Goal: Feedback & Contribution: Submit feedback/report problem

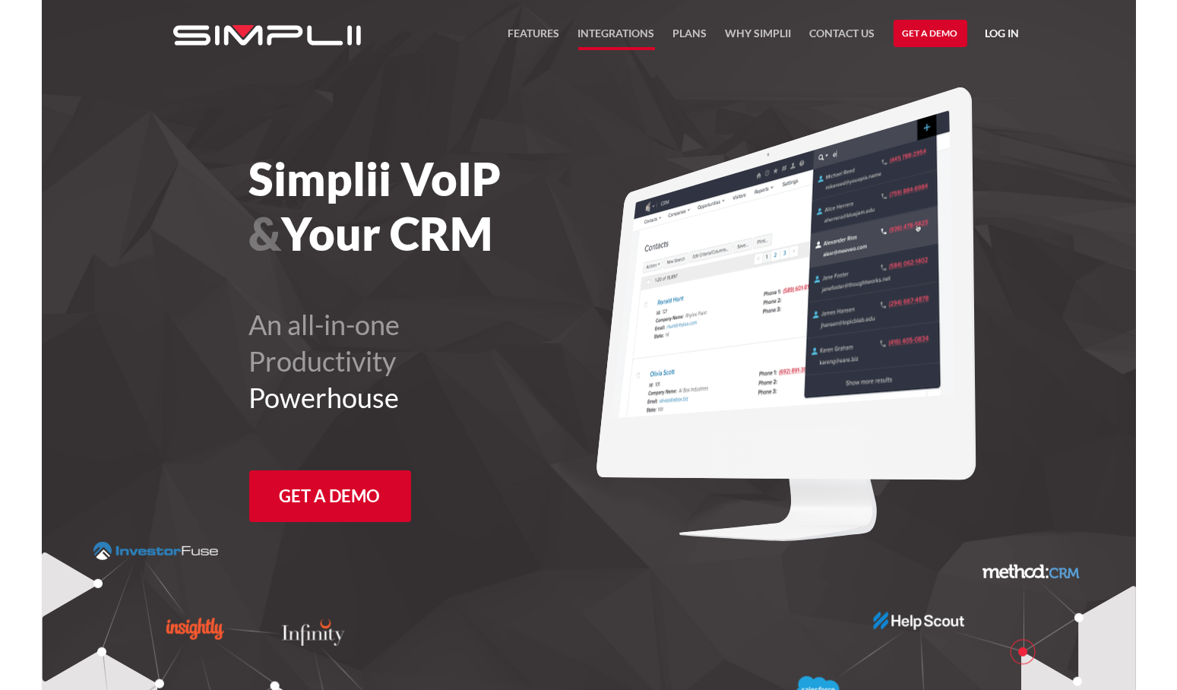
click at [643, 33] on link "Integrations" at bounding box center [616, 37] width 77 height 26
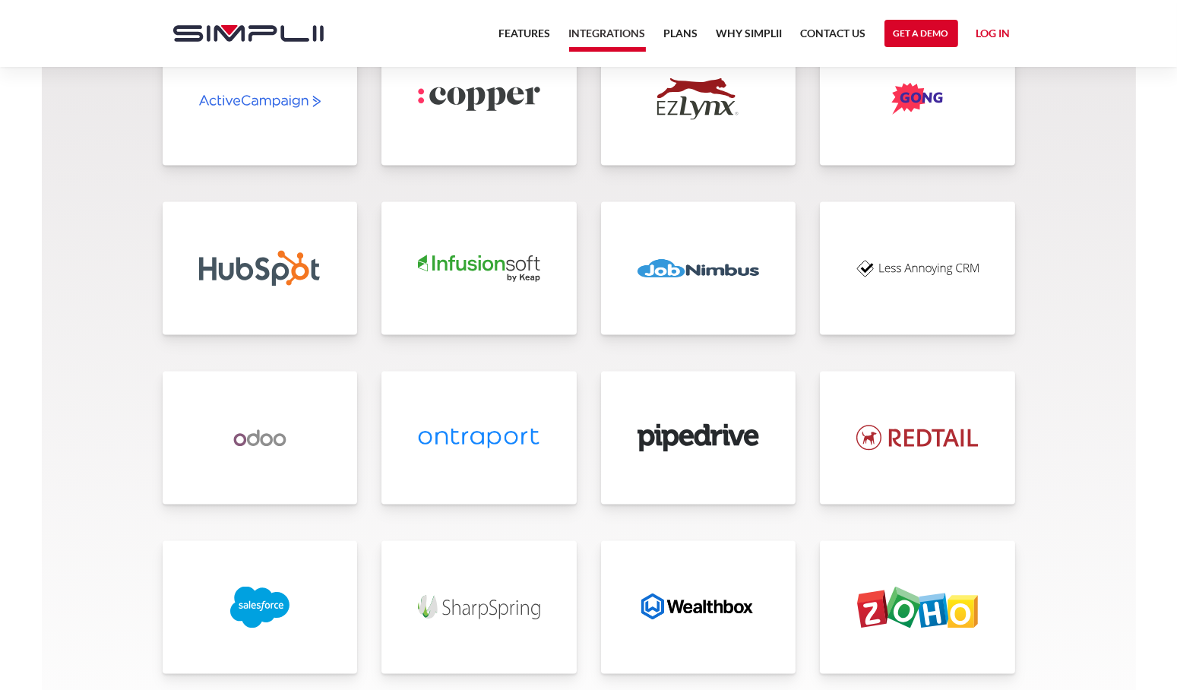
scroll to position [3267, 0]
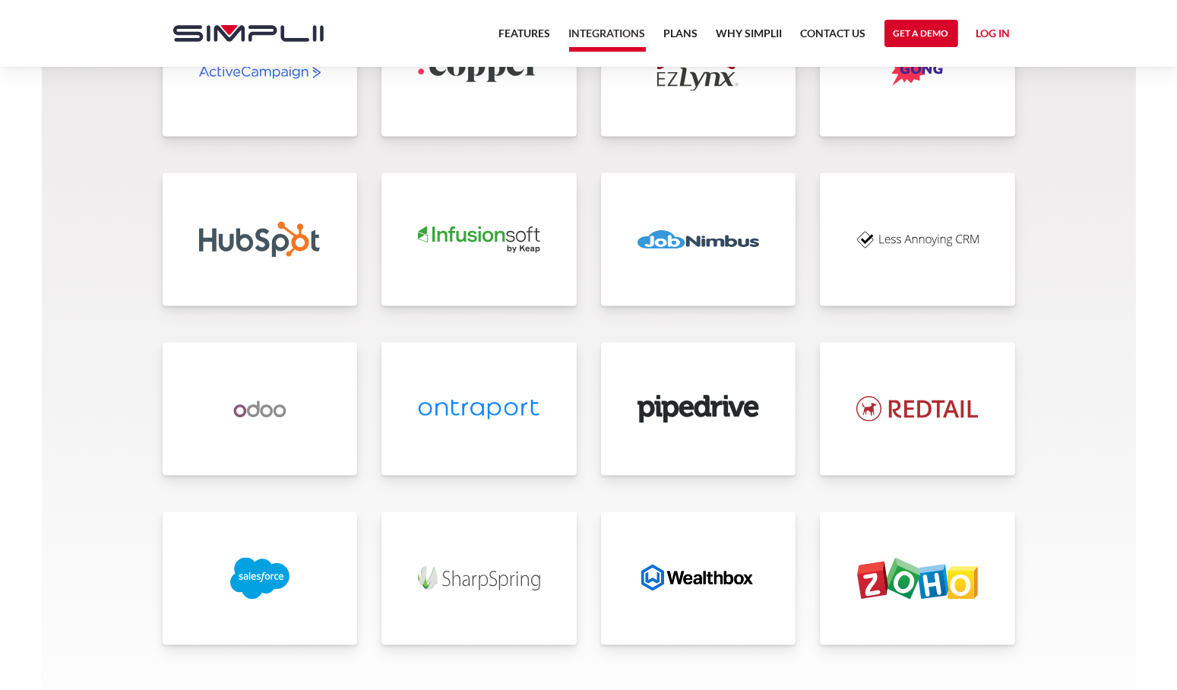
click at [748, 536] on link at bounding box center [698, 578] width 195 height 133
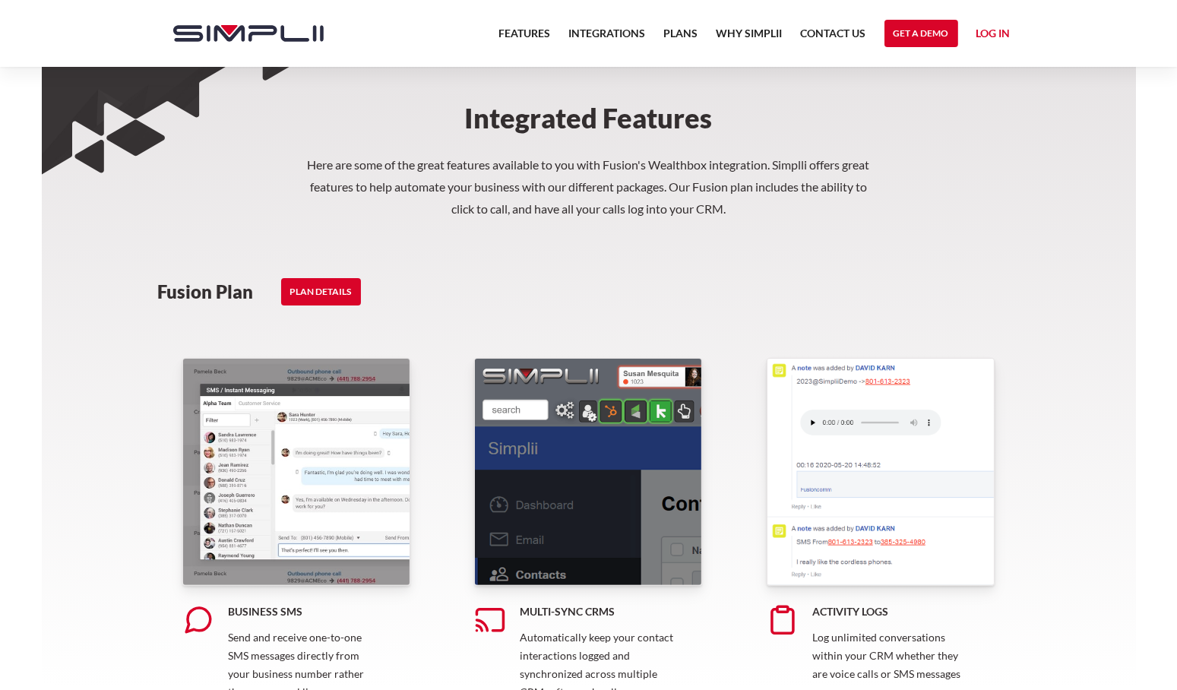
scroll to position [608, 0]
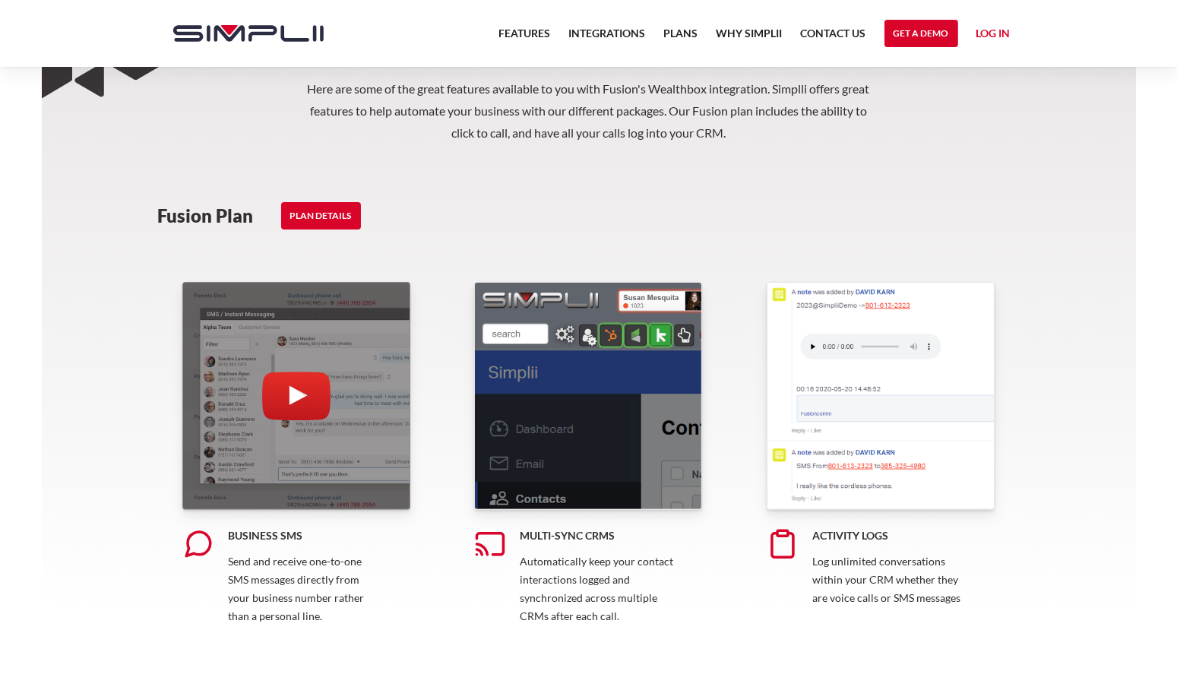
click at [353, 393] on div "open lightbox" at bounding box center [296, 396] width 228 height 228
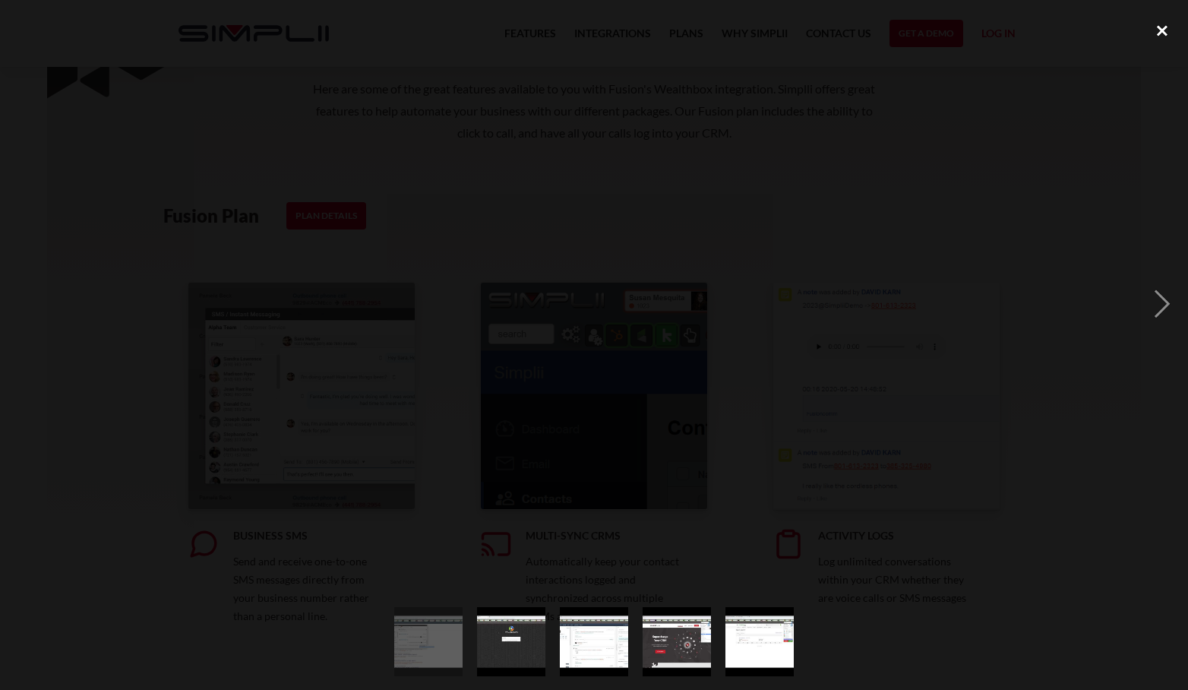
click at [1172, 38] on div "close lightbox" at bounding box center [1163, 30] width 52 height 33
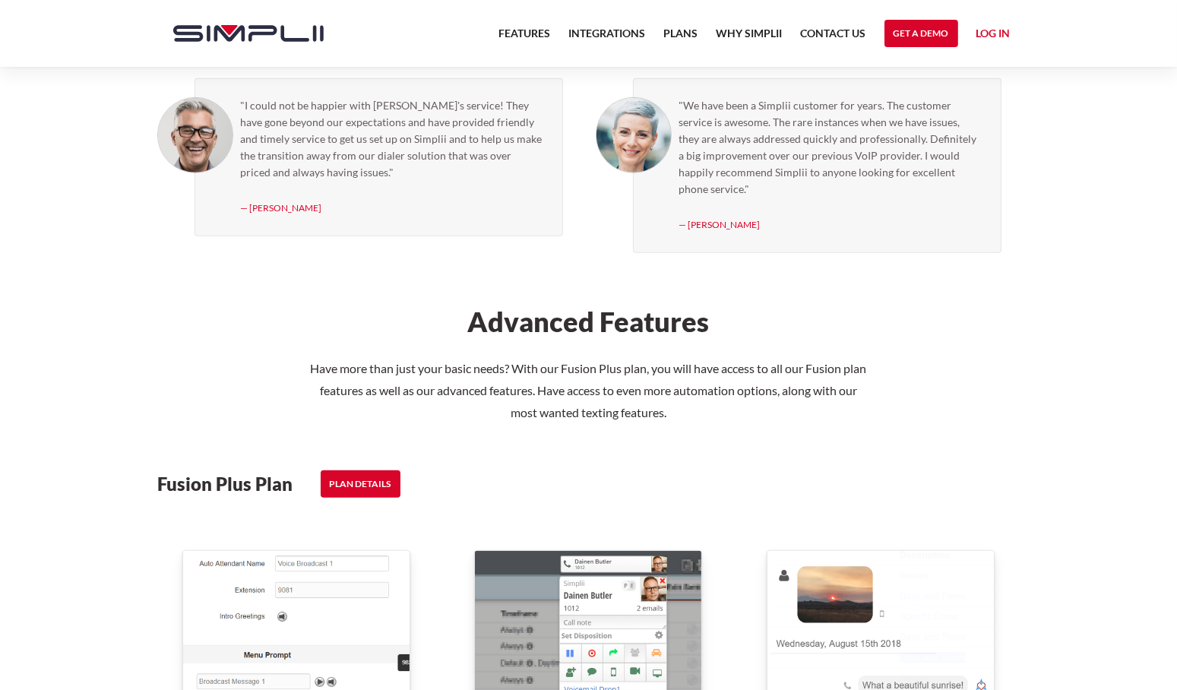
scroll to position [1747, 0]
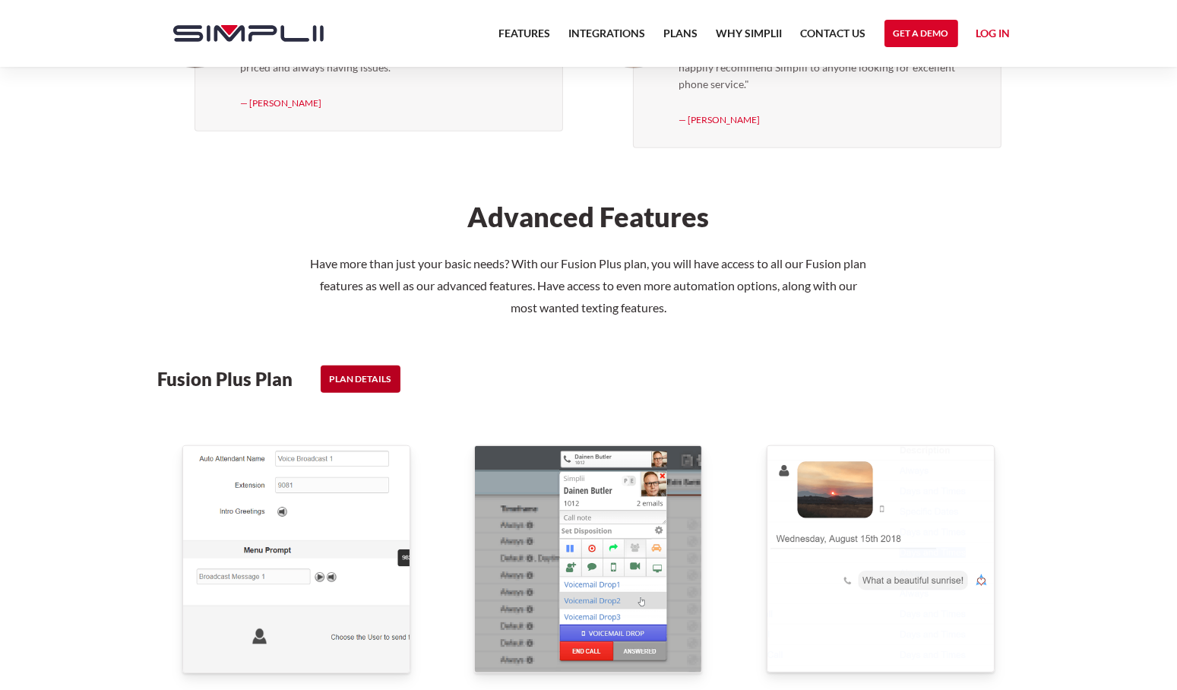
click at [341, 369] on link "PLAN DETAILS" at bounding box center [361, 378] width 80 height 27
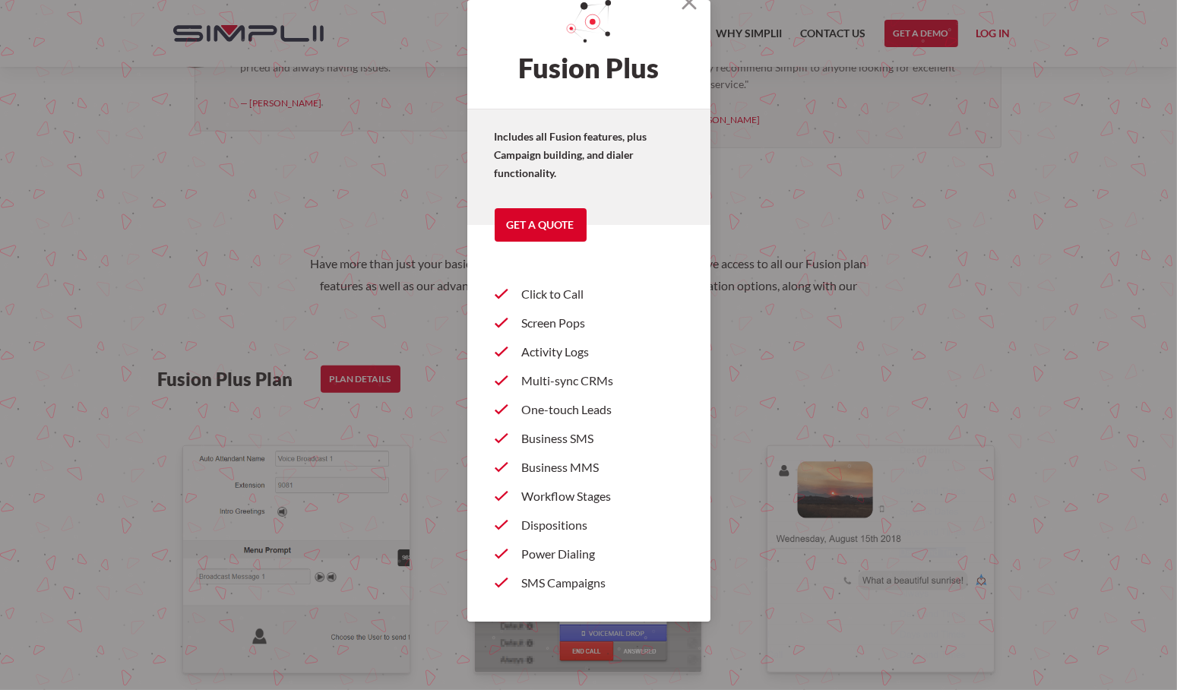
scroll to position [0, 0]
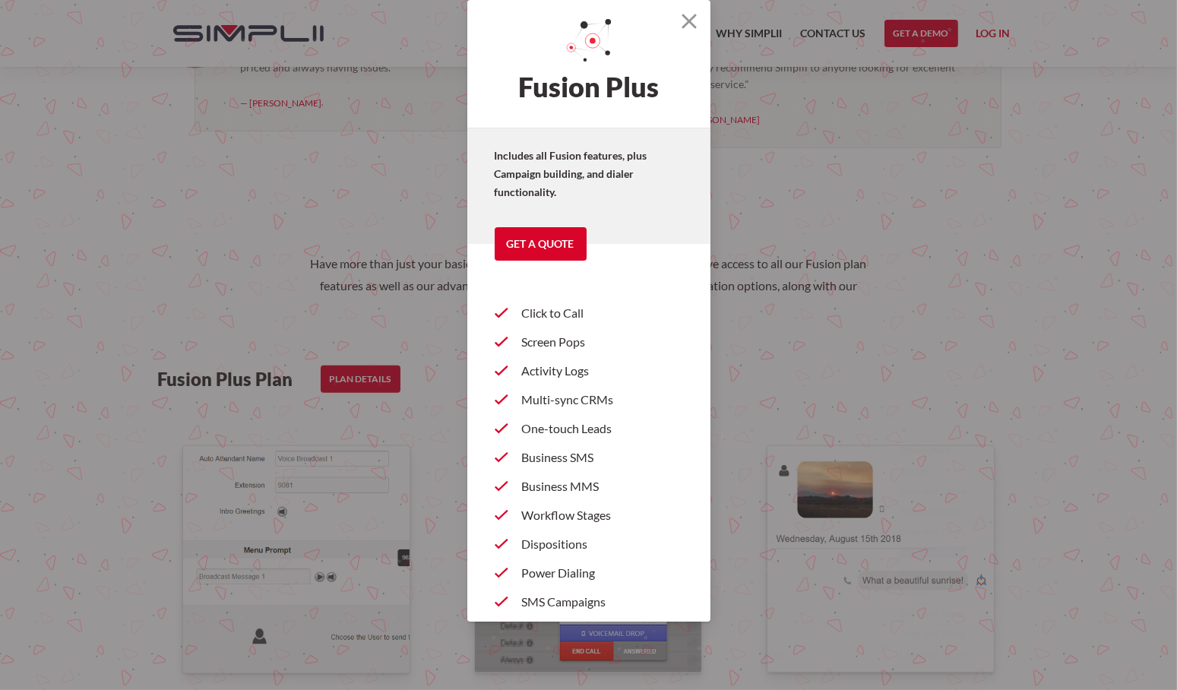
click at [1023, 289] on section "Fusion Plus Includes all Fusion features, plus Campaign building, and dialer fu…" at bounding box center [588, 345] width 1177 height 690
click at [681, 24] on img at bounding box center [688, 21] width 15 height 15
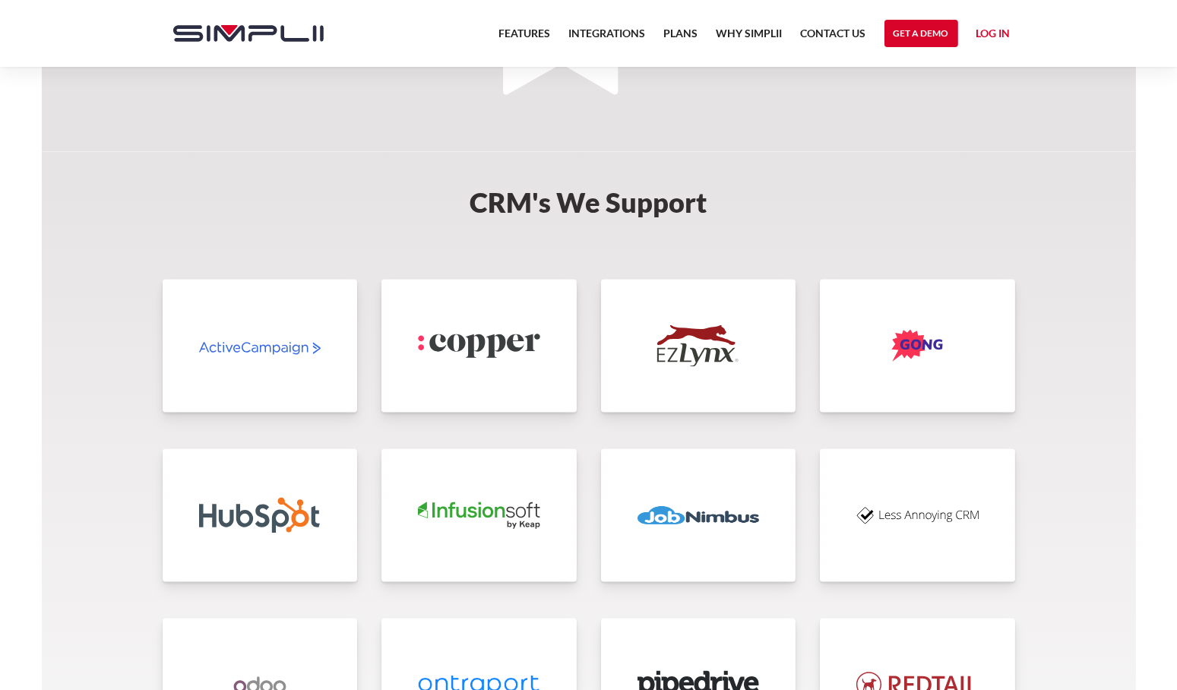
scroll to position [3697, 0]
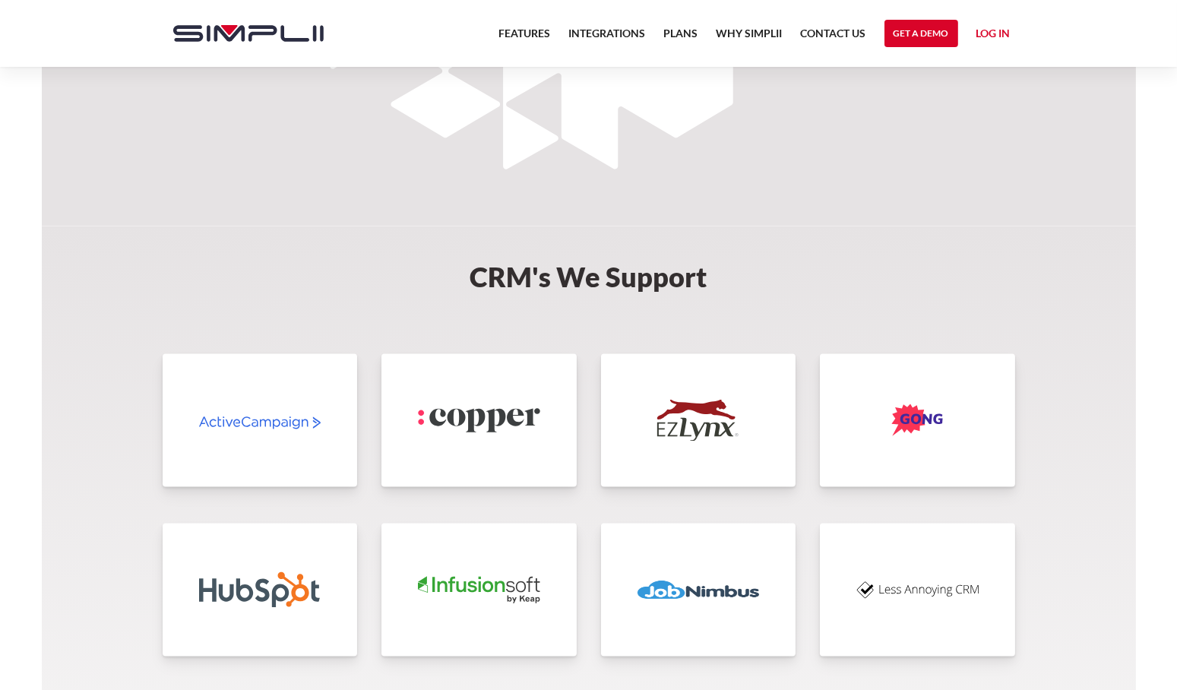
click at [305, 422] on img at bounding box center [260, 421] width 122 height 42
click at [843, 38] on link "Contact US" at bounding box center [833, 37] width 65 height 26
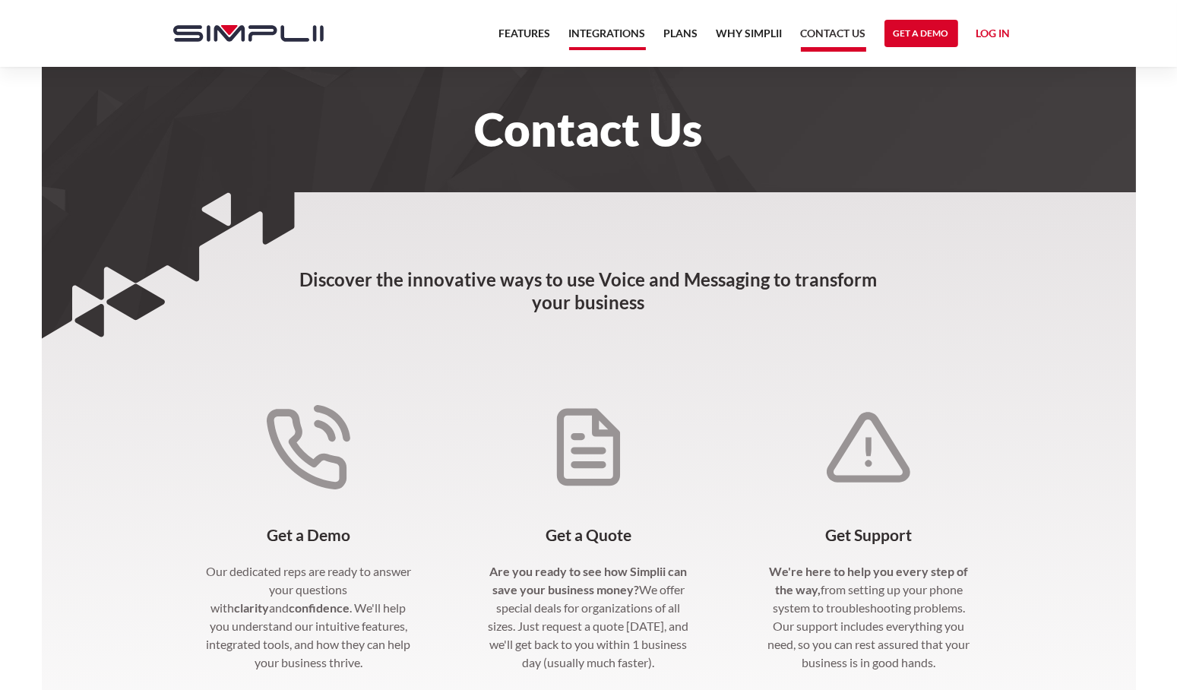
click at [595, 40] on link "Integrations" at bounding box center [607, 37] width 77 height 26
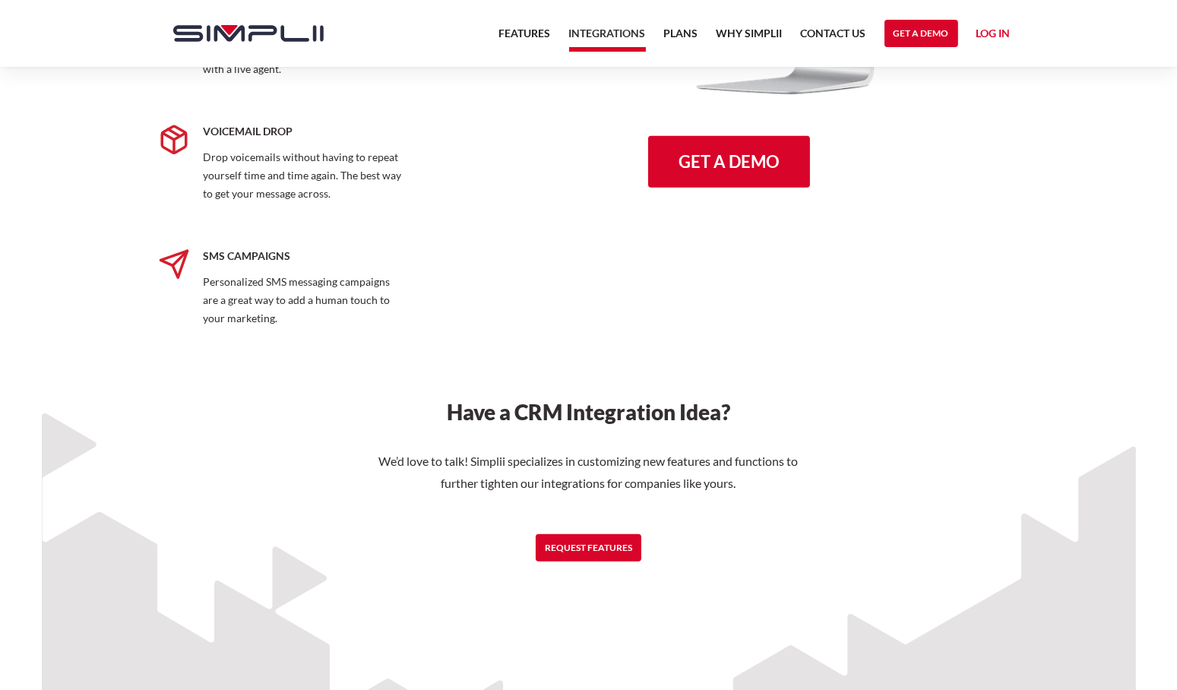
scroll to position [2355, 0]
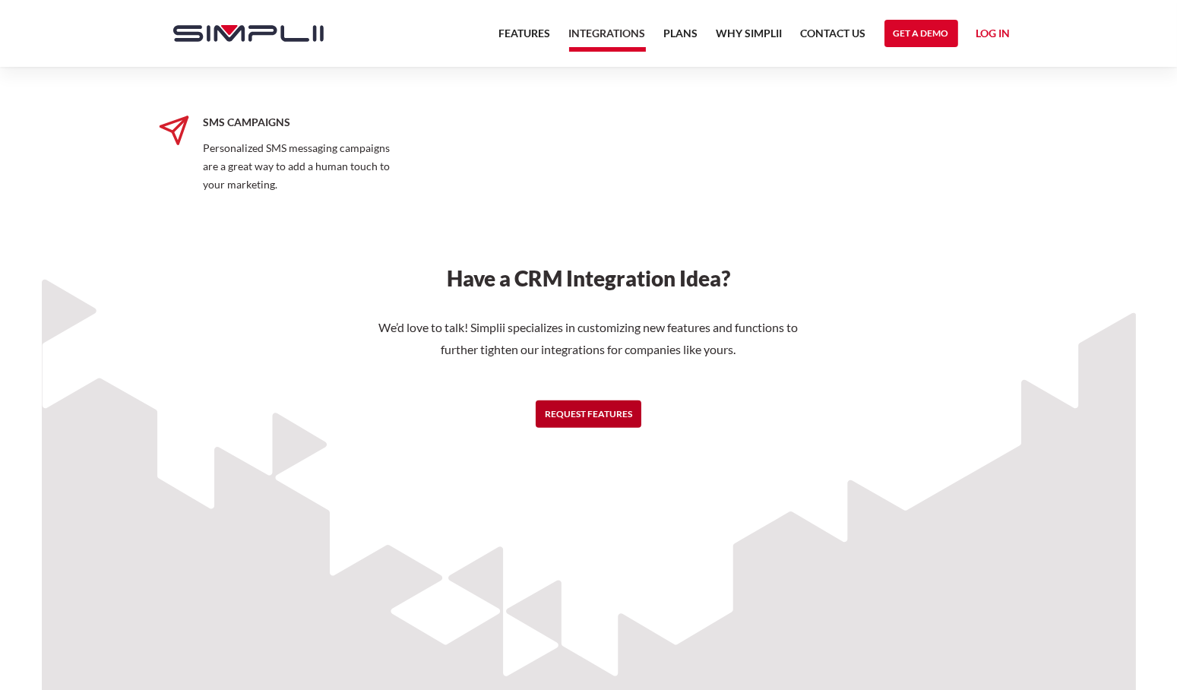
click at [601, 417] on link "Request Features" at bounding box center [589, 413] width 106 height 27
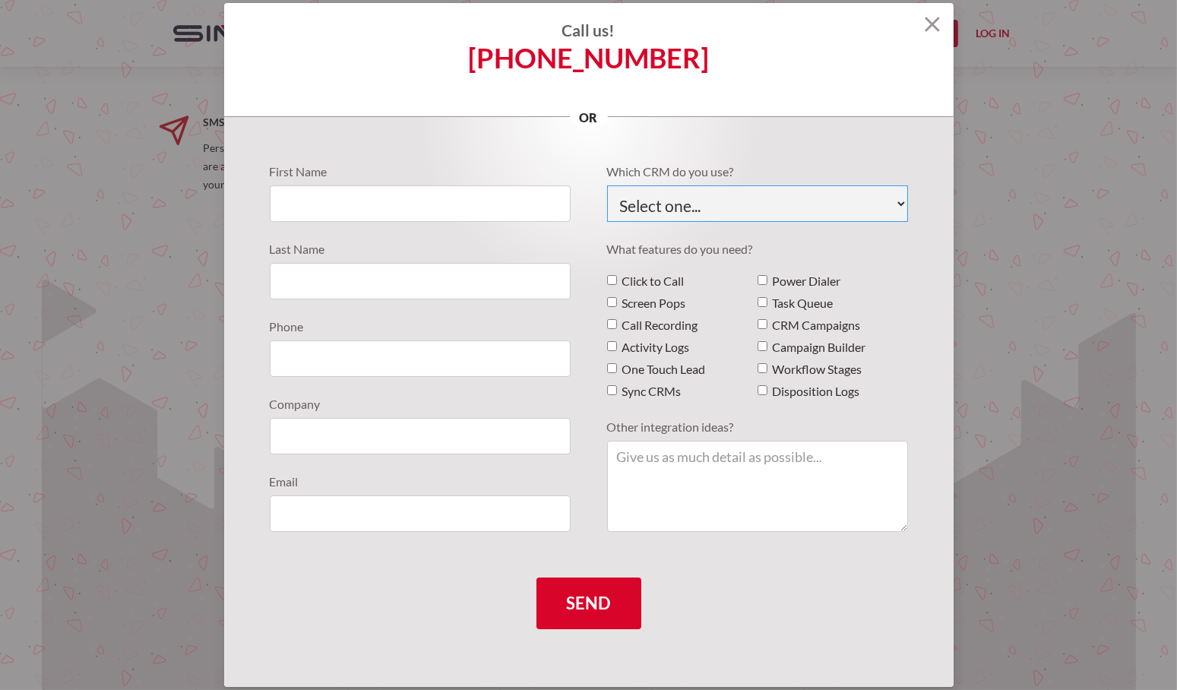
click at [724, 204] on select "Select one... [DOMAIN_NAME] e-agents EZLynx Google Hubspot Infinity ELS Infusio…" at bounding box center [757, 203] width 301 height 36
click at [299, 650] on div "First Name Last Name Phone Company Email Which CRM do you use? Select one... [D…" at bounding box center [588, 402] width 729 height 570
click at [612, 388] on CRMs "Sync CRMs" at bounding box center [612, 390] width 10 height 10
checkbox CRMs "true"
click at [398, 209] on input "Feature Requests" at bounding box center [420, 203] width 301 height 36
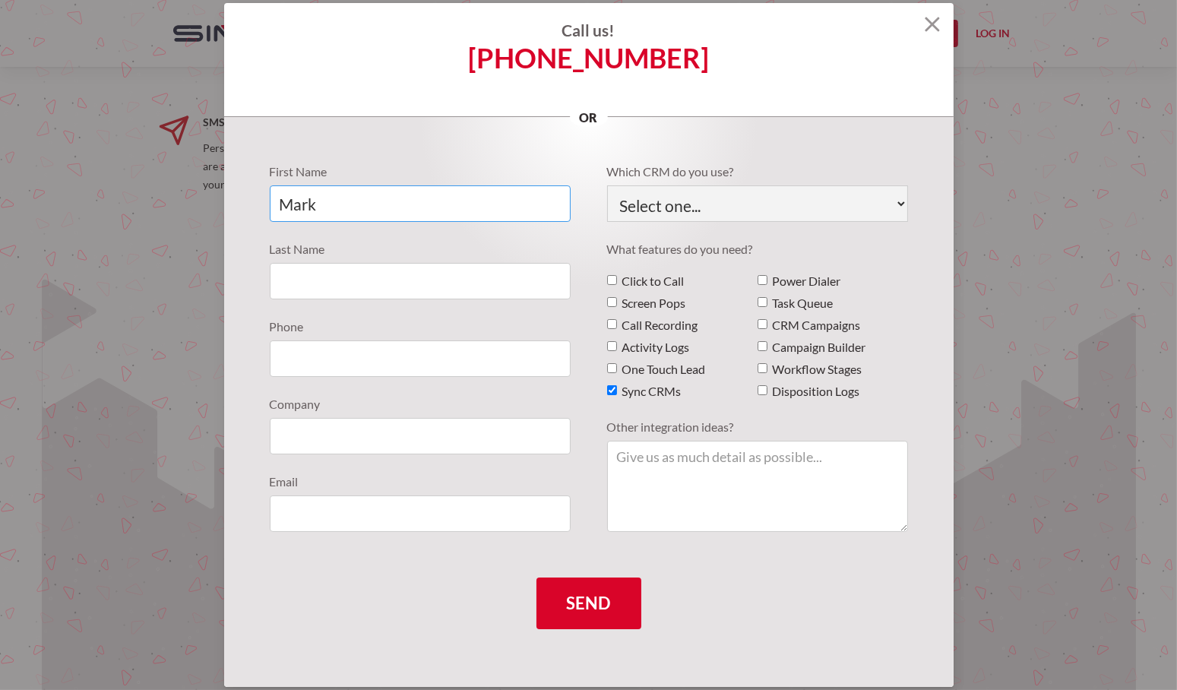
type input "Mark"
type input "[PERSON_NAME]"
type input "2122331155"
click at [337, 440] on input "Feature Requests" at bounding box center [420, 436] width 301 height 36
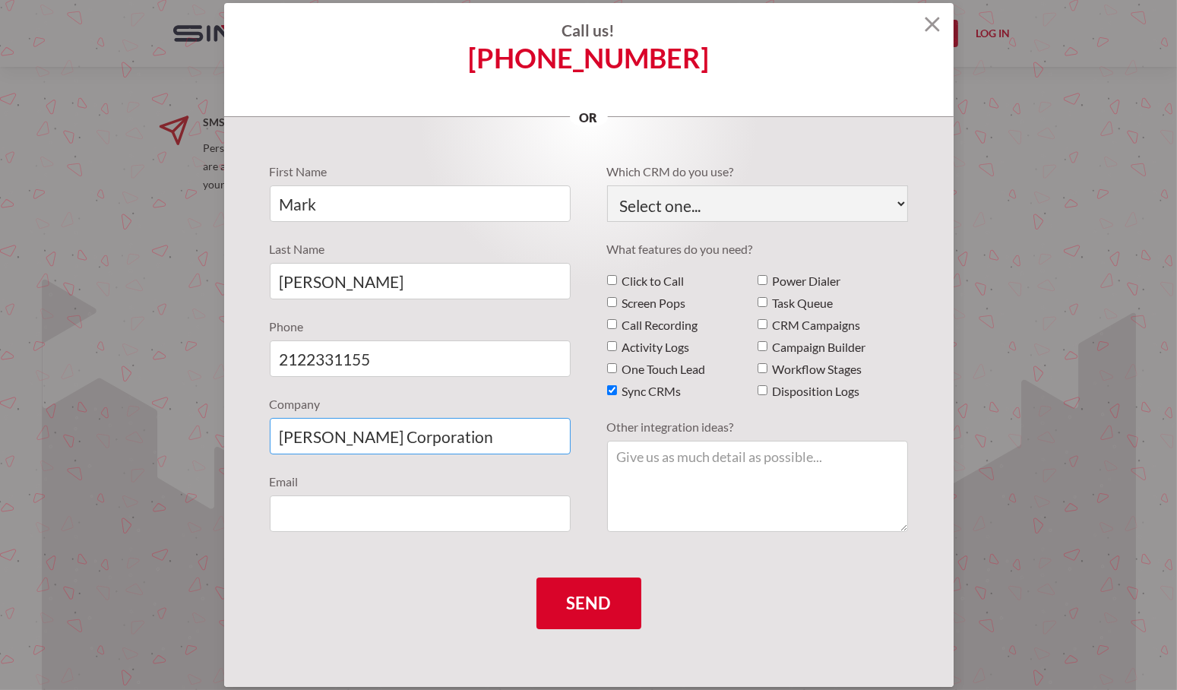
type input "[PERSON_NAME] Corporation"
type input "[EMAIL_ADDRESS][PERSON_NAME][DOMAIN_NAME]"
click at [703, 202] on select "Select one... [DOMAIN_NAME] e-agents EZLynx Google Hubspot Infinity ELS Infusio…" at bounding box center [757, 203] width 301 height 36
drag, startPoint x: 397, startPoint y: 624, endPoint x: 409, endPoint y: 612, distance: 17.2
click at [399, 624] on form "First Name [PERSON_NAME] Last Name [PERSON_NAME] Phone [PHONE_NUMBER] Company […" at bounding box center [589, 396] width 638 height 466
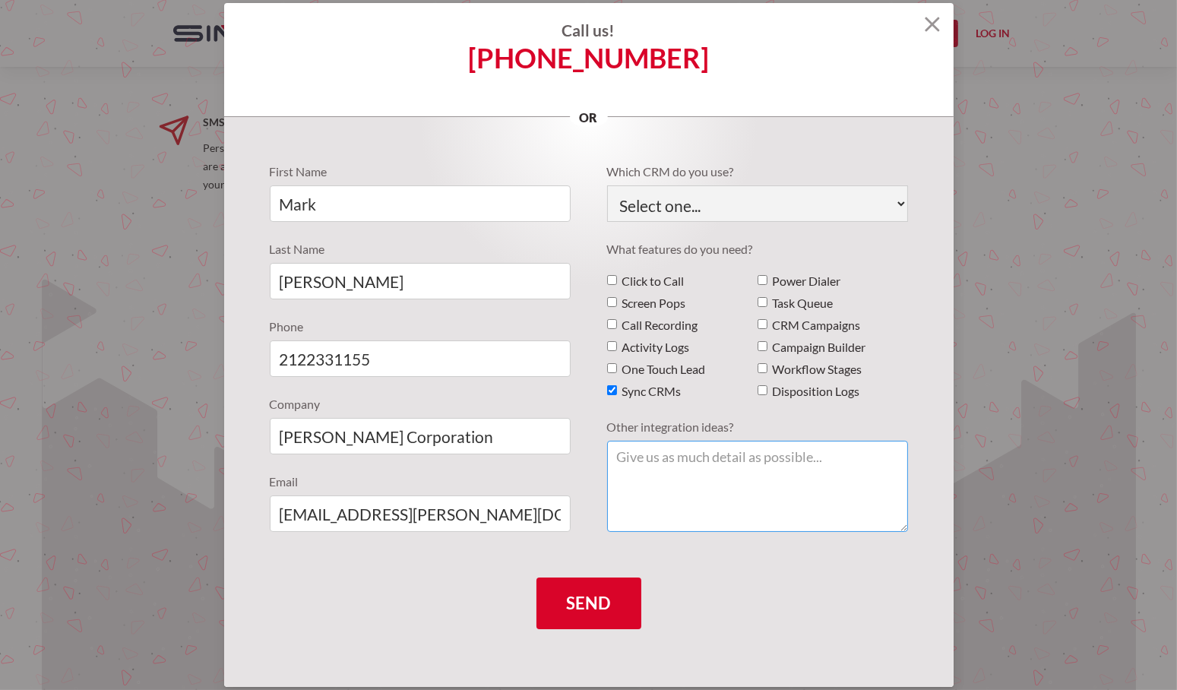
click at [728, 473] on textarea "Feature Requests" at bounding box center [757, 486] width 301 height 91
type textarea "W"
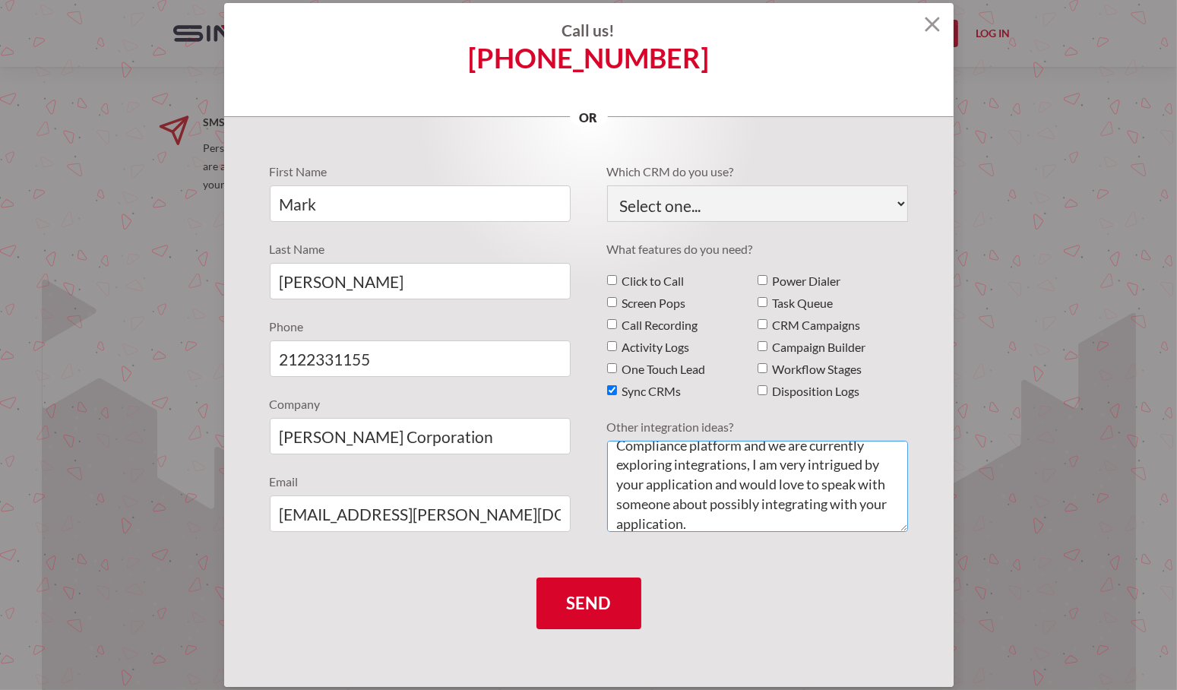
scroll to position [50, 0]
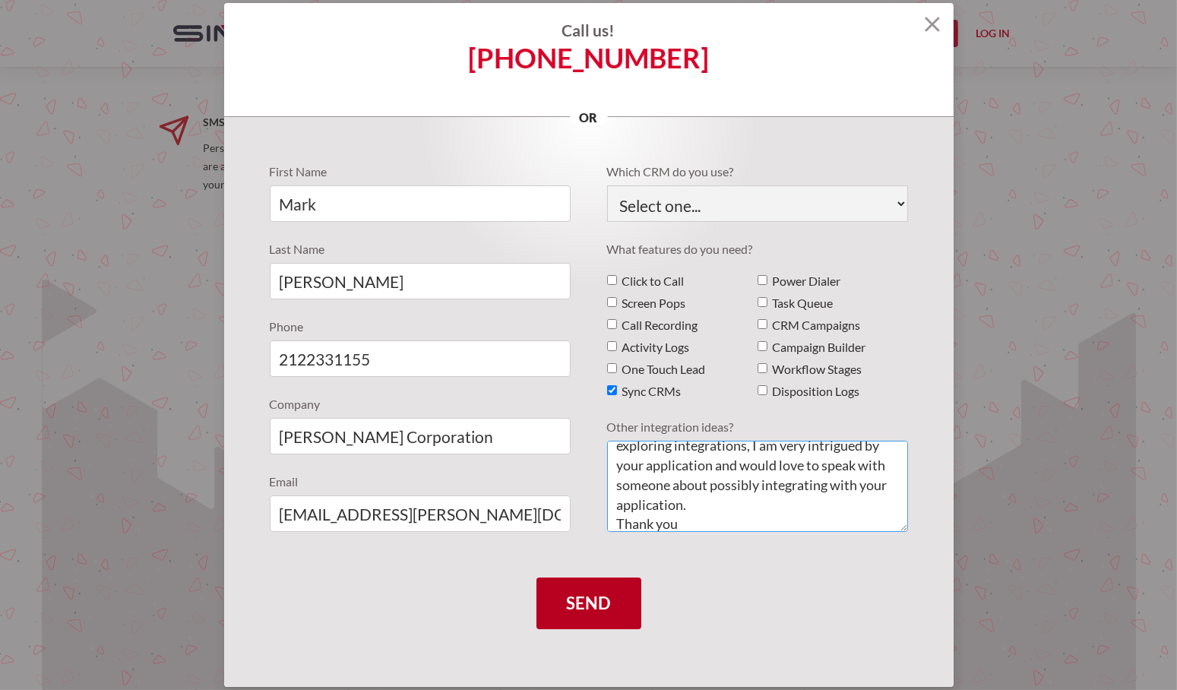
type textarea "My firm has just launched a CRM and Compliance platform and we are currently ex…"
click at [584, 602] on input "Send" at bounding box center [588, 603] width 105 height 52
click at [754, 188] on select "Select one... [DOMAIN_NAME] e-agents EZLynx Google Hubspot Infinity ELS Infusio…" at bounding box center [757, 203] width 301 height 36
select select "WHMCS"
click at [607, 185] on select "Select one... [DOMAIN_NAME] e-agents EZLynx Google Hubspot Infinity ELS Infusio…" at bounding box center [757, 203] width 301 height 36
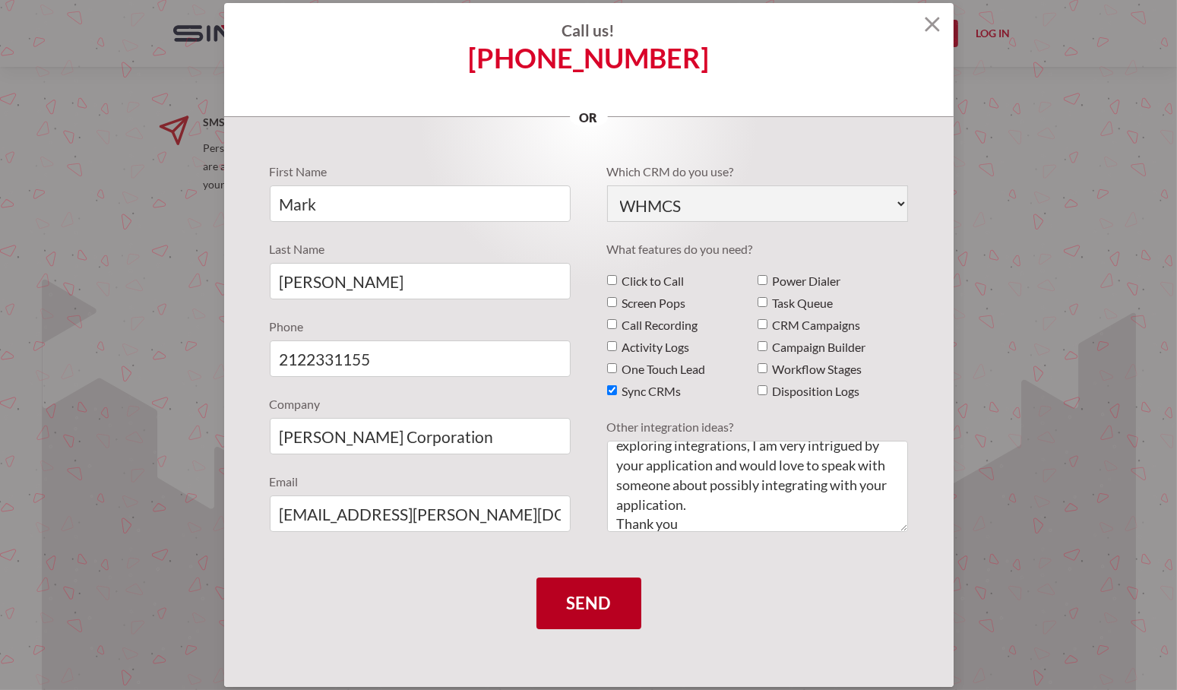
click at [563, 605] on input "Send" at bounding box center [588, 603] width 105 height 52
type input "Please wait..."
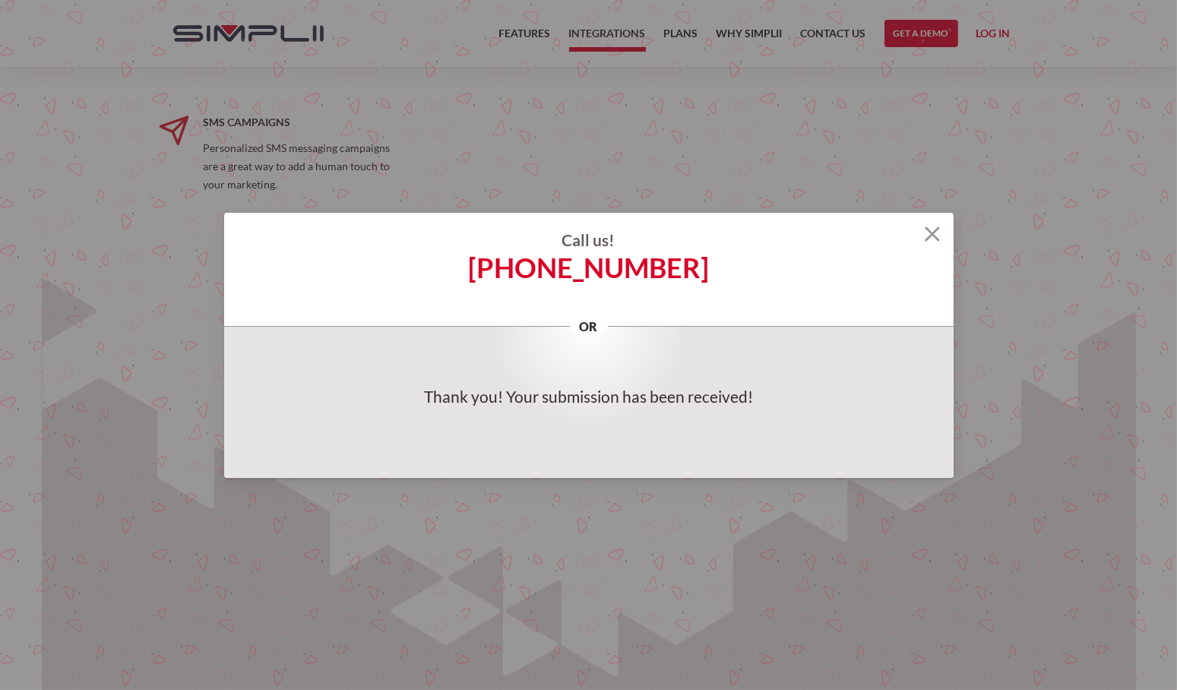
click at [930, 232] on img at bounding box center [932, 233] width 15 height 15
